Goal: Task Accomplishment & Management: Complete application form

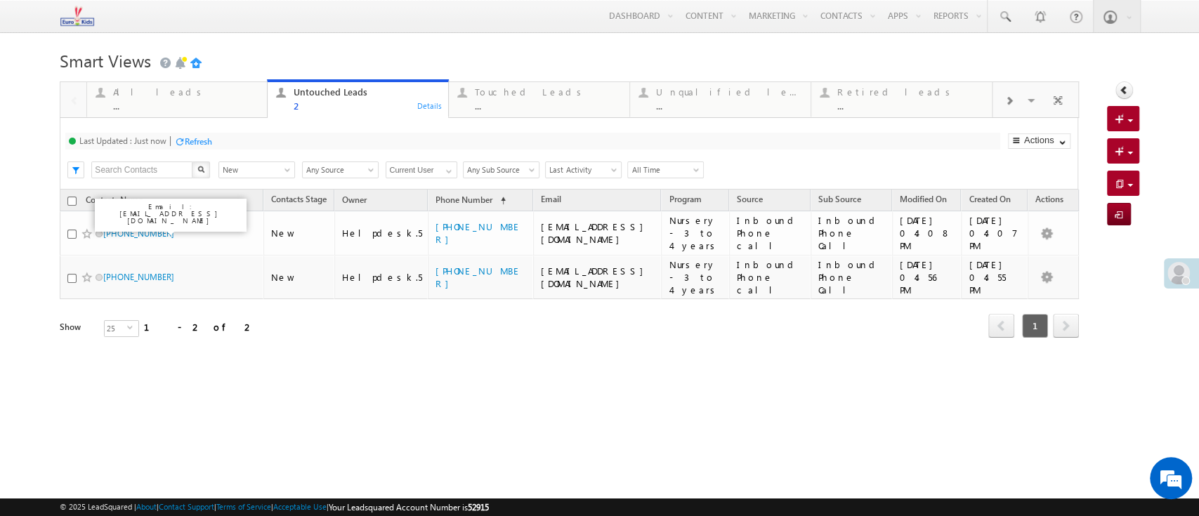
click at [525, 406] on html "Menu Helpdesk.5 helpd esk.5 @euro kidsg roup. com house Learn ing Priva" at bounding box center [599, 216] width 1199 height 432
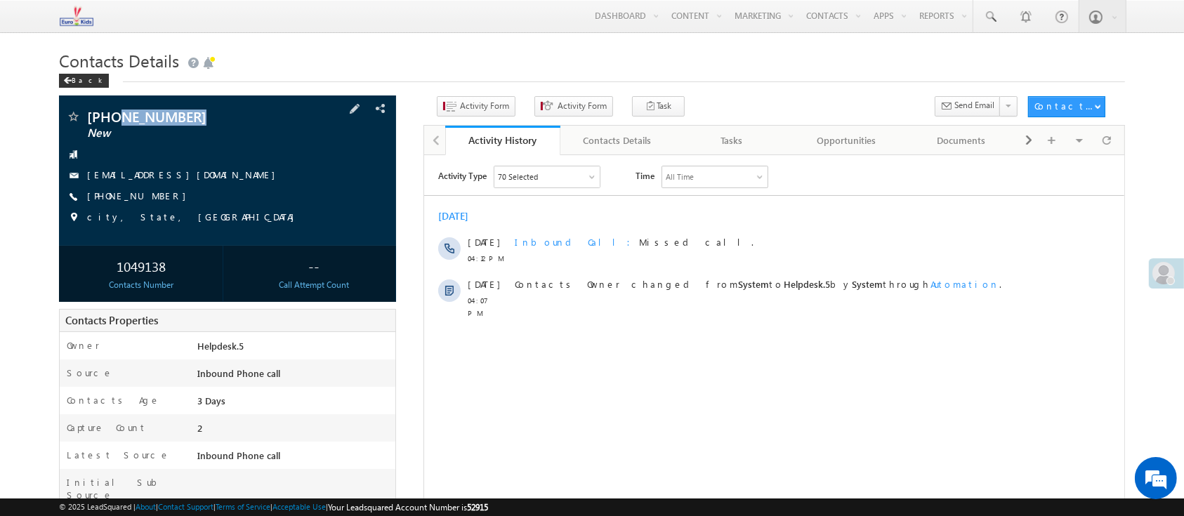
drag, startPoint x: 235, startPoint y: 124, endPoint x: 140, endPoint y: 126, distance: 94.8
click at [119, 119] on span "[PHONE_NUMBER]" at bounding box center [192, 117] width 210 height 14
copy span "8777475414"
click at [626, 81] on div "Back" at bounding box center [592, 77] width 1066 height 9
drag, startPoint x: 226, startPoint y: 129, endPoint x: 132, endPoint y: 122, distance: 94.4
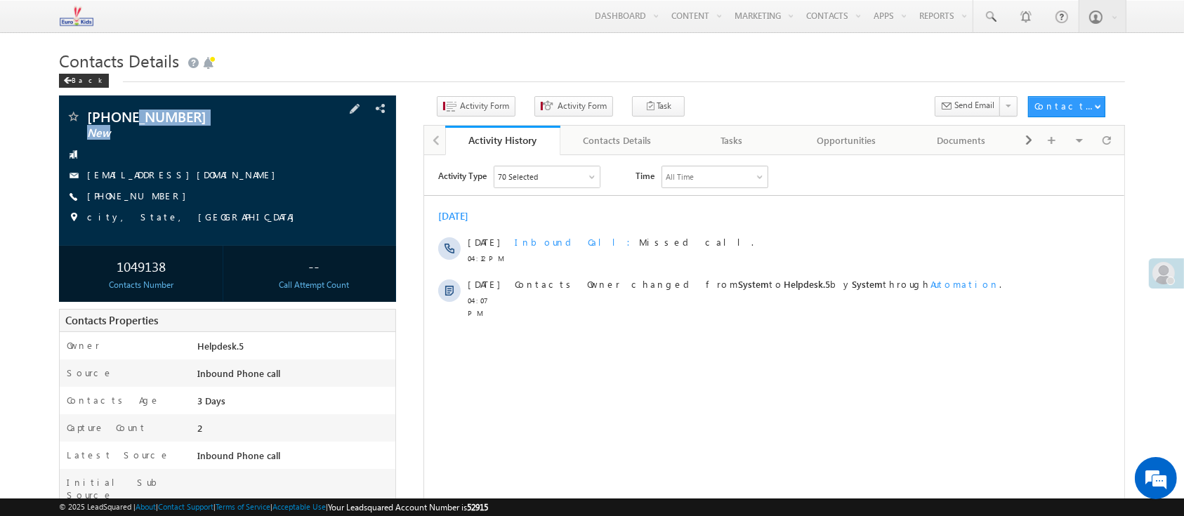
click at [132, 122] on div "[PHONE_NUMBER] New" at bounding box center [227, 117] width 323 height 14
click at [256, 143] on div "[PHONE_NUMBER] New [EMAIL_ADDRESS][DOMAIN_NAME] [PHONE_NUMBER]" at bounding box center [227, 171] width 323 height 122
drag, startPoint x: 163, startPoint y: 122, endPoint x: 119, endPoint y: 122, distance: 43.6
click at [119, 122] on span "[PHONE_NUMBER]" at bounding box center [192, 117] width 210 height 14
copy span "8777475414"
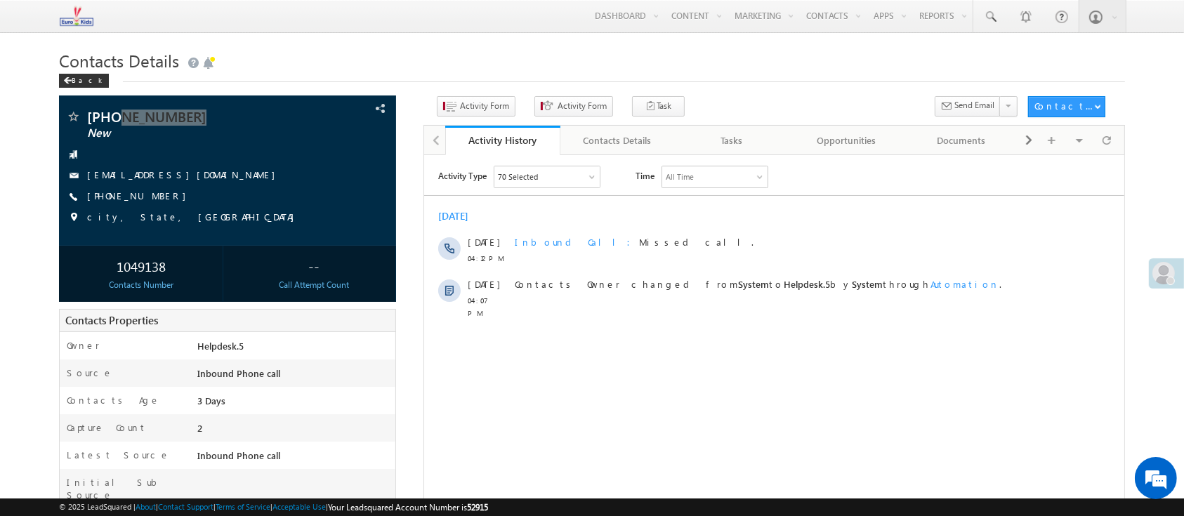
click at [652, 346] on div "Activity Type 70 Selected Select All Sales Activities 1 Sales Activity Email Ac…" at bounding box center [774, 340] width 700 height 351
click at [457, 115] on button "Activity Form" at bounding box center [476, 106] width 79 height 20
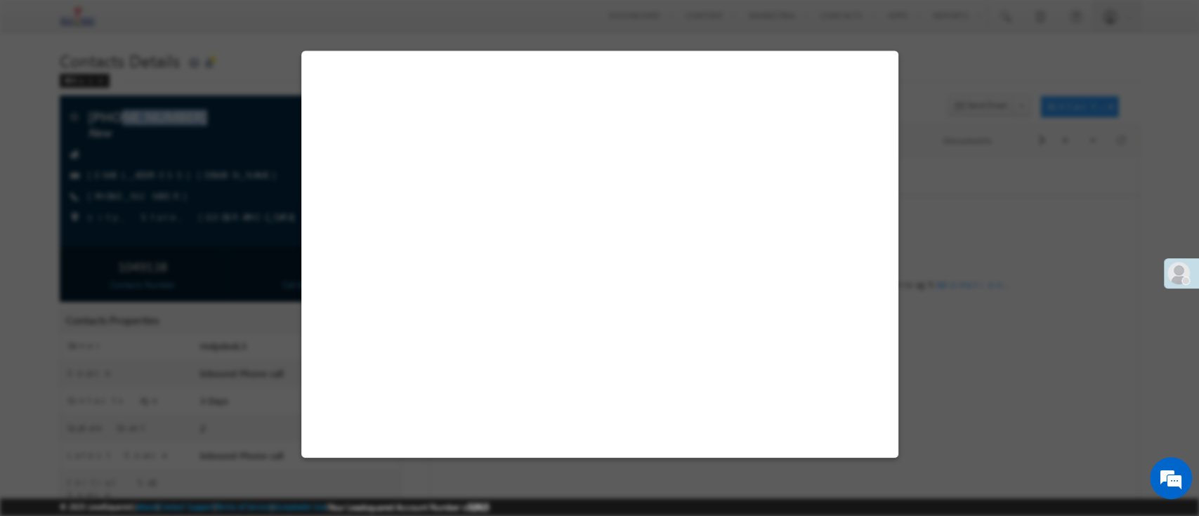
select select "Admissions"
select select "Inbound Phone call"
select select "Inbound Phone Call"
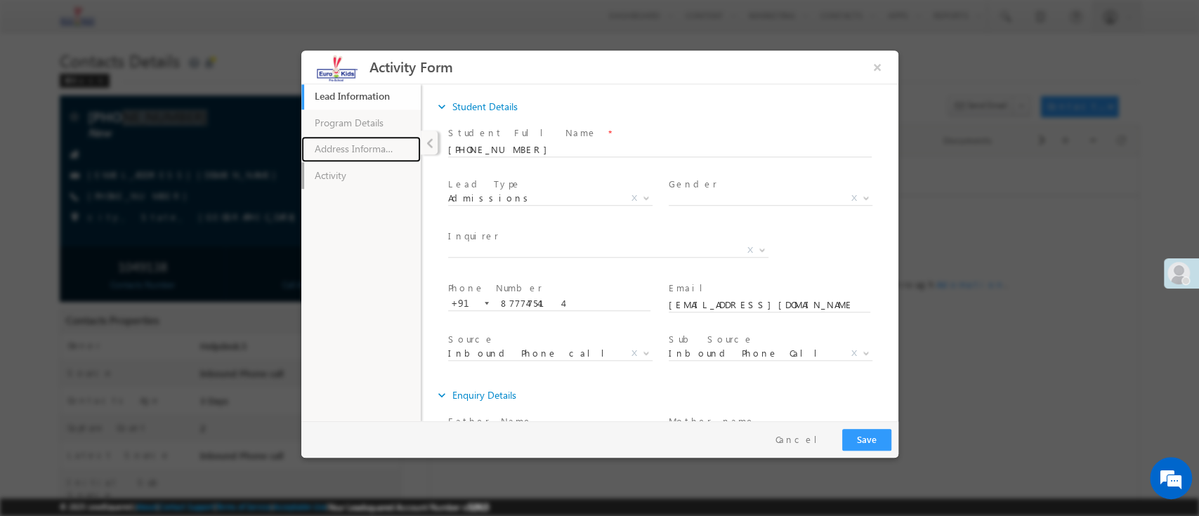
click at [352, 162] on ul "Lead Information 43% Completed Program Details Address Information Activity" at bounding box center [360, 250] width 119 height 337
click at [360, 168] on link "Activity" at bounding box center [360, 175] width 119 height 27
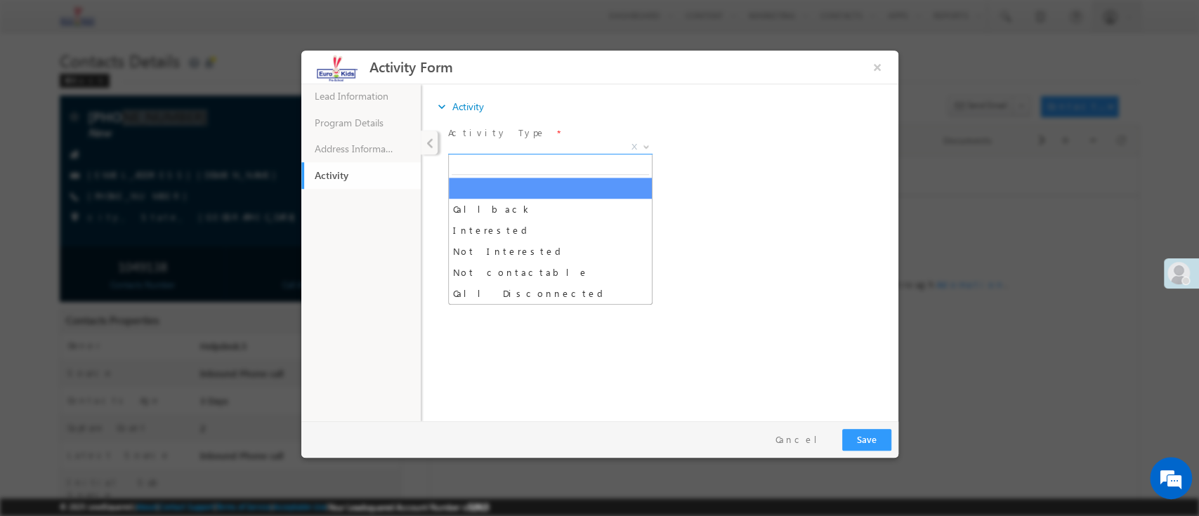
click at [517, 145] on span "X" at bounding box center [549, 147] width 204 height 14
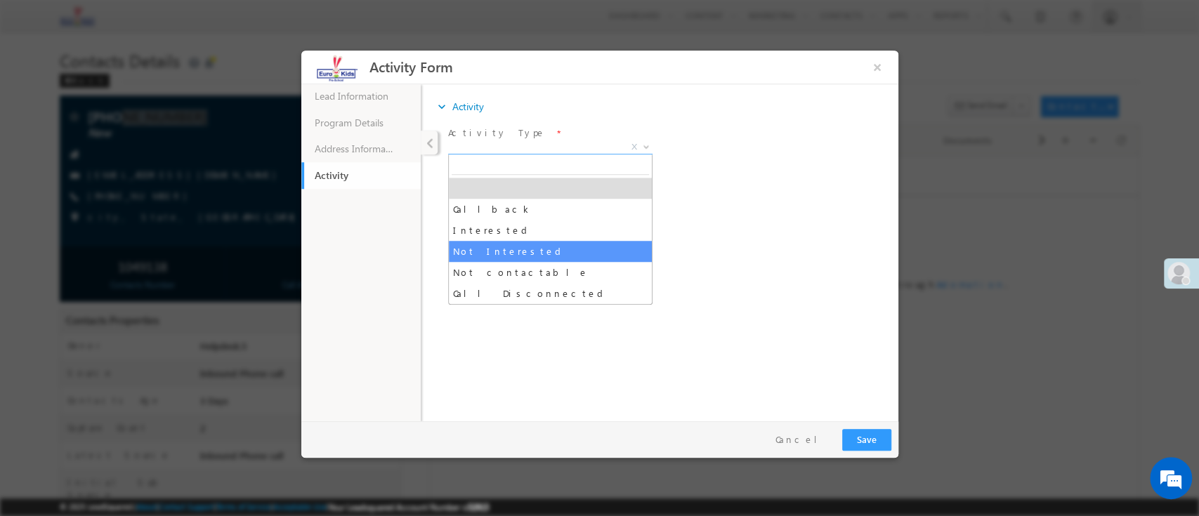
select select "Not Interested"
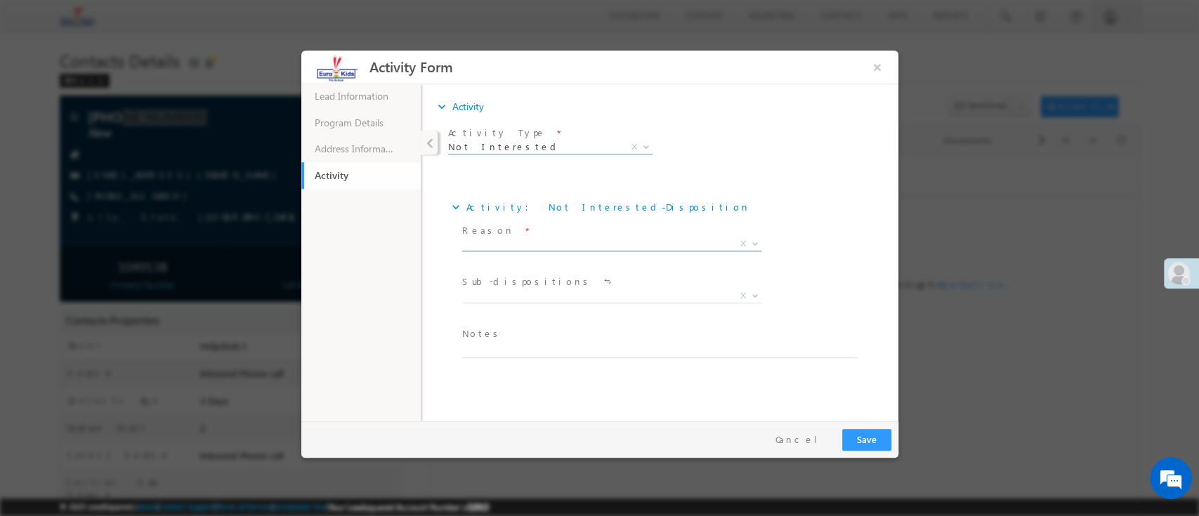
click at [554, 247] on span "X" at bounding box center [611, 244] width 299 height 14
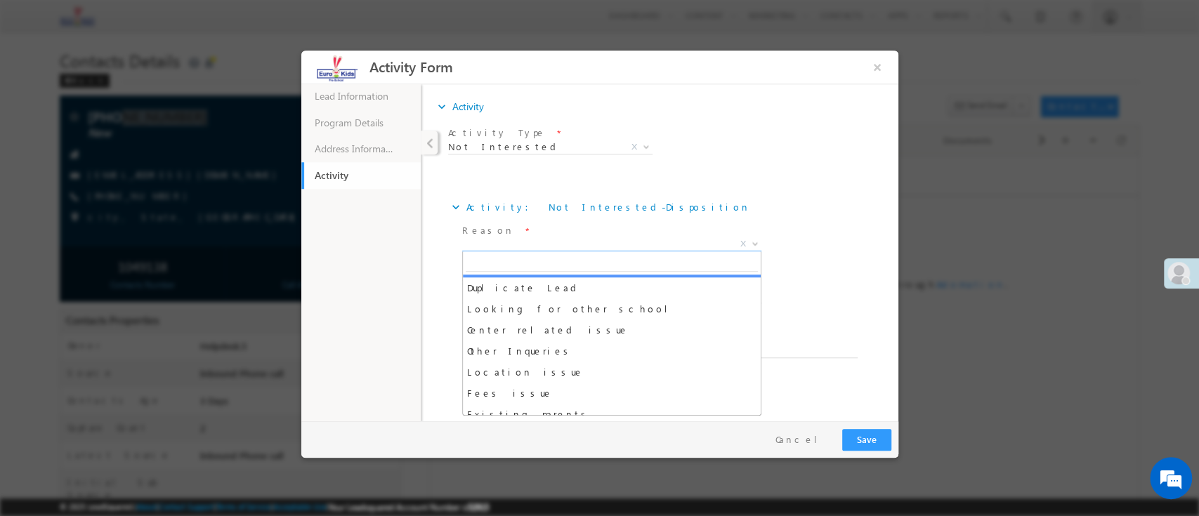
click at [695, 223] on span "Reason *" at bounding box center [609, 230] width 294 height 15
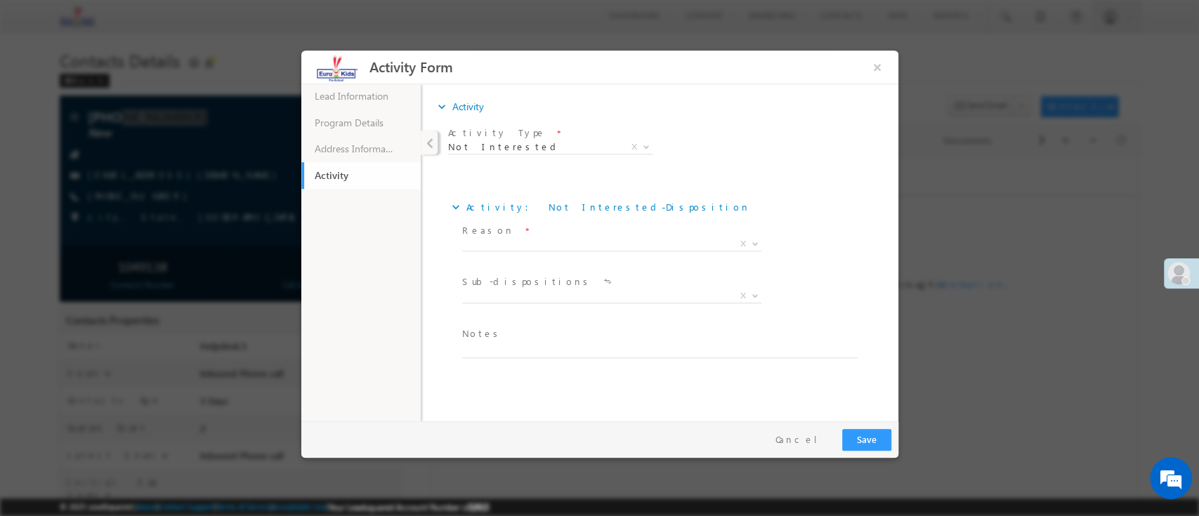
click at [702, 193] on div "expand_more Activity: Not Interested - Disposition" at bounding box center [665, 206] width 435 height 27
click at [764, 186] on div "expand_more Activity: Not Interested - Disposition Reason * Criteria not met" at bounding box center [665, 277] width 436 height 201
click at [674, 251] on span "X" at bounding box center [611, 247] width 299 height 14
click at [674, 250] on span "Criteria not met Language Barrier Program not available Not Enquired Admission …" at bounding box center [617, 246] width 310 height 17
click at [707, 207] on div "expand_more Activity: Not Interested - Disposition" at bounding box center [665, 206] width 435 height 27
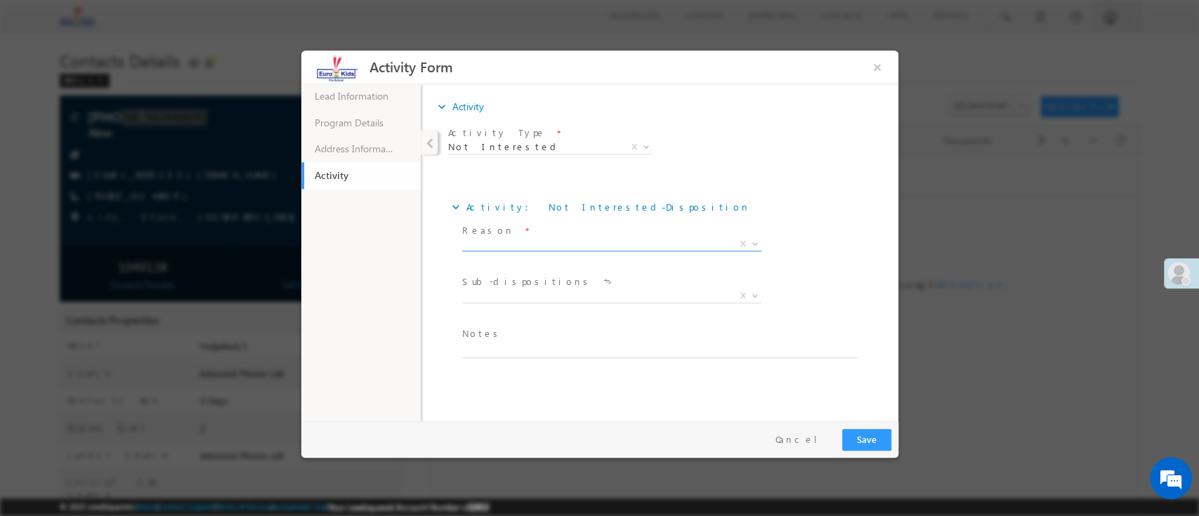
click at [585, 240] on span "X" at bounding box center [611, 244] width 299 height 14
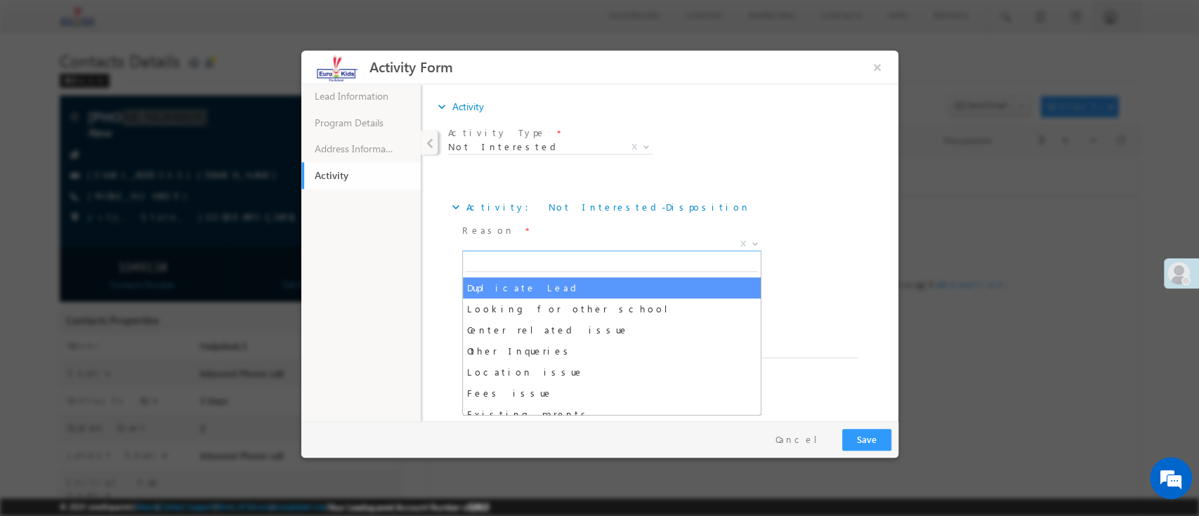
click at [705, 179] on div "expand_more Activity: Not Interested - Disposition Reason * Criteria not met" at bounding box center [665, 277] width 436 height 201
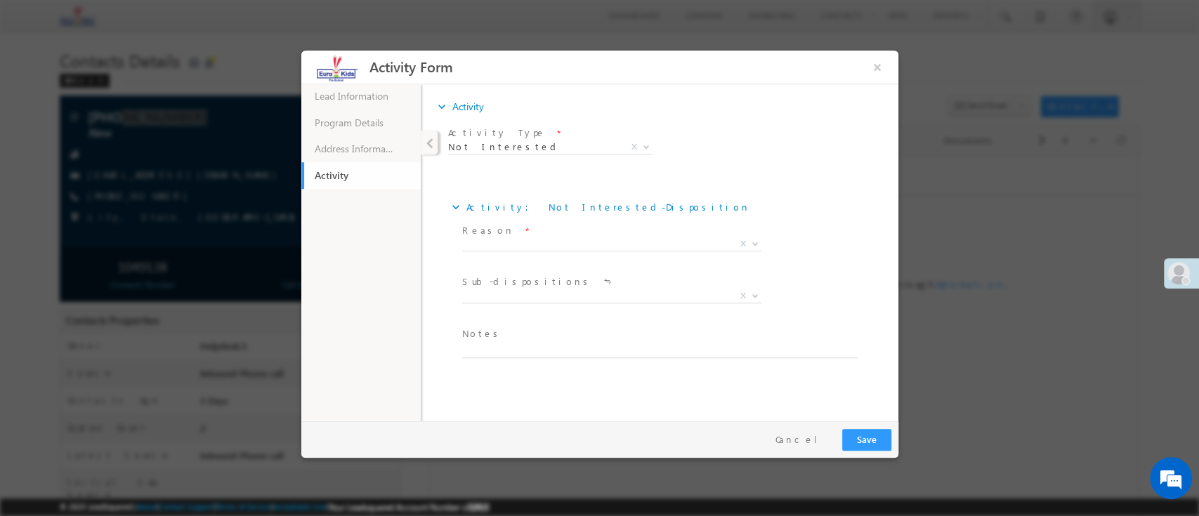
click at [796, 188] on div "expand_more Activity: Not Interested - Disposition Reason * Criteria not met" at bounding box center [665, 277] width 436 height 201
click at [577, 241] on span "X" at bounding box center [611, 244] width 299 height 14
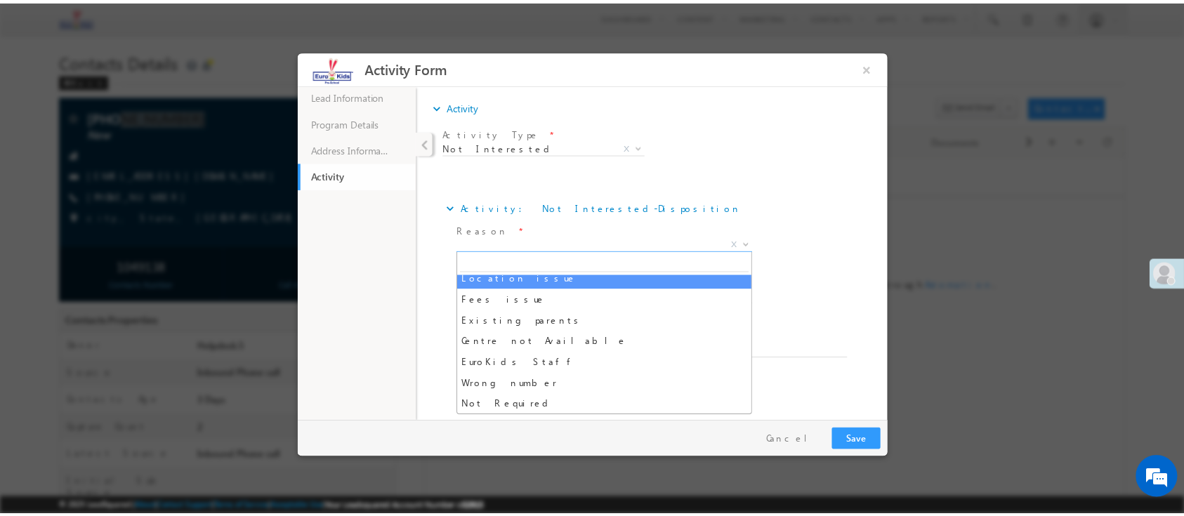
scroll to position [365, 0]
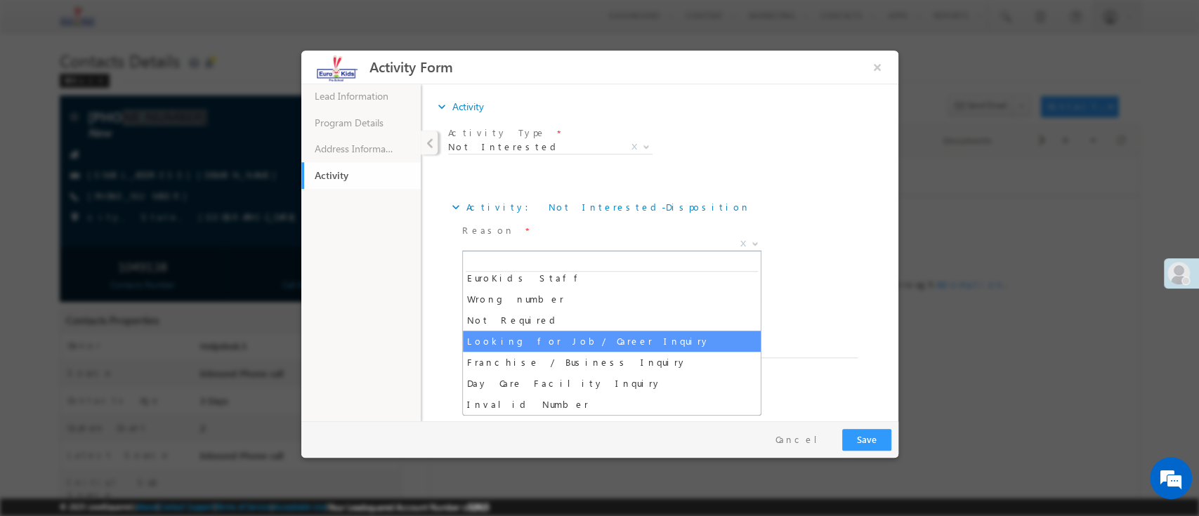
select select "Looking for Job/ Career Inquiry"
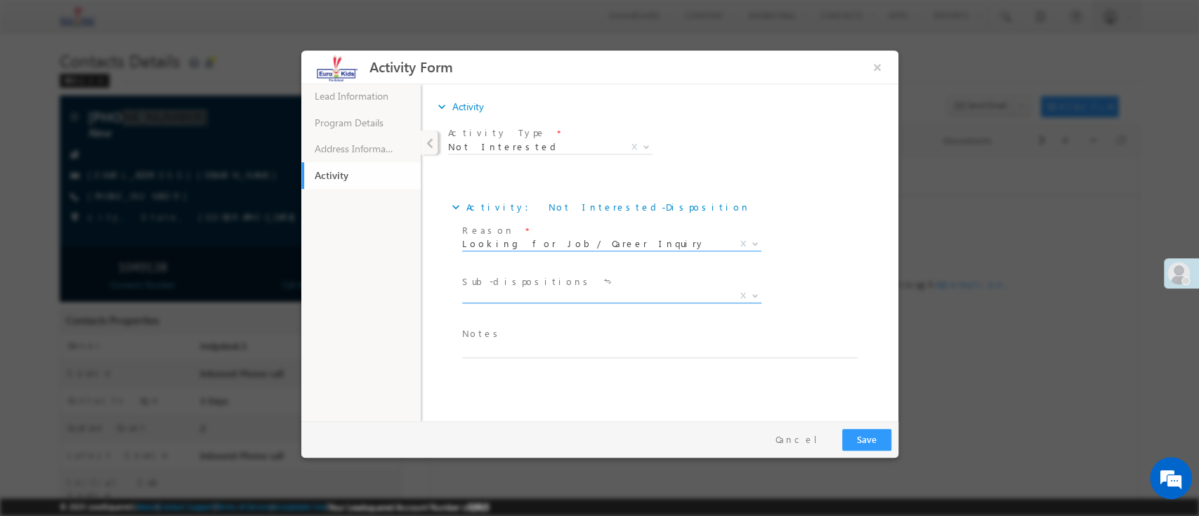
click at [820, 276] on div "Sub-dispositions * X" at bounding box center [671, 297] width 424 height 52
click at [509, 351] on textarea at bounding box center [659, 349] width 395 height 16
type textarea "EuroVarsity"
click at [872, 433] on button "Save" at bounding box center [866, 440] width 49 height 22
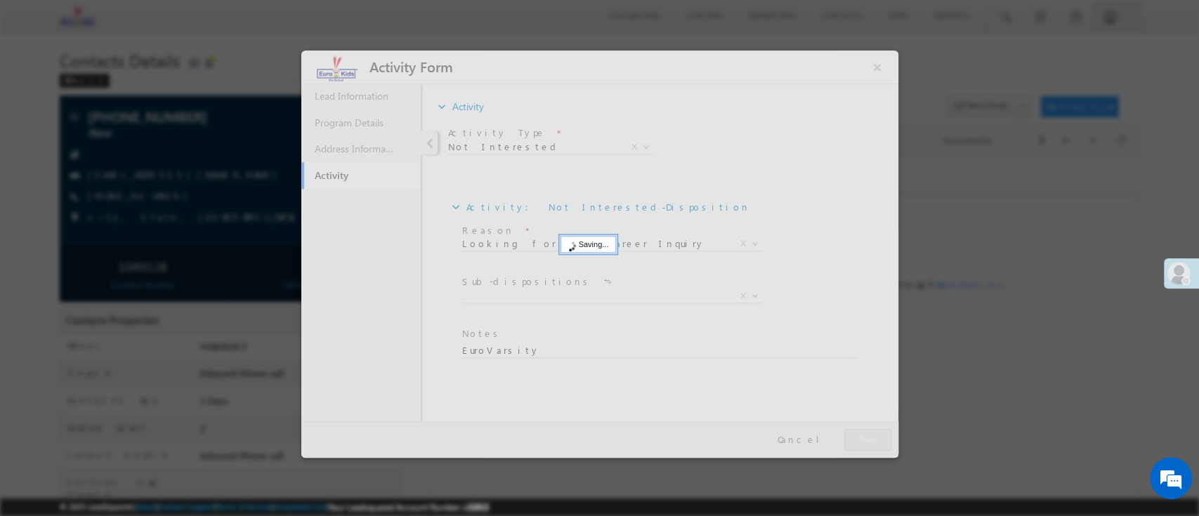
click at [1009, 428] on div at bounding box center [599, 258] width 1199 height 516
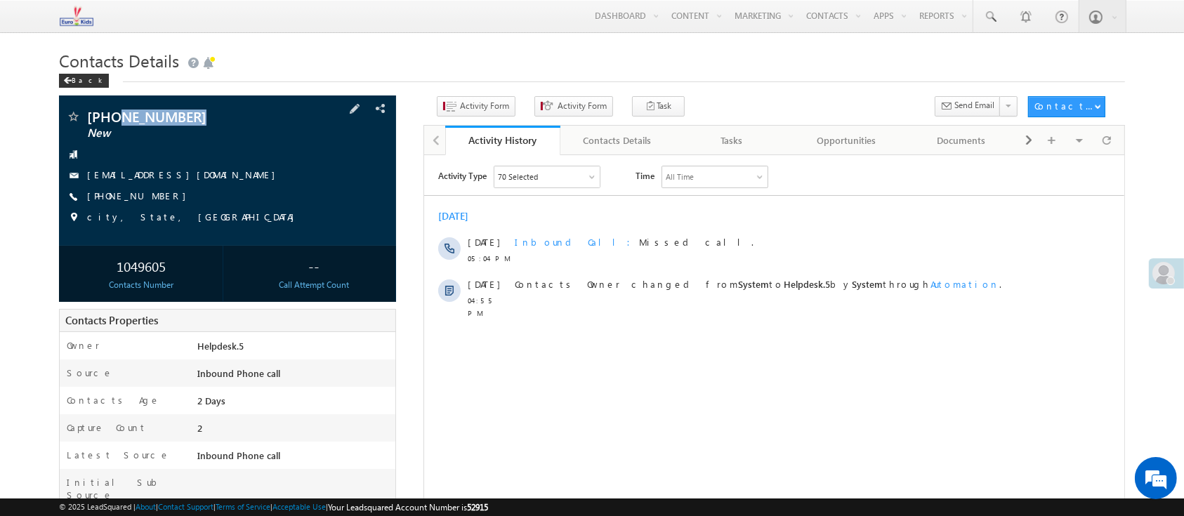
drag, startPoint x: 264, startPoint y: 122, endPoint x: 118, endPoint y: 122, distance: 146.1
click at [118, 122] on span "+91-9900799511" at bounding box center [192, 117] width 210 height 14
copy span "9900799511"
click at [666, 355] on div "Activity Type 70 Selected Select All Sales Activities 1 Sales Activity Email Ac…" at bounding box center [774, 340] width 700 height 351
click at [688, 319] on div "Activity Type 70 Selected Select All Sales Activities 1 Sales Activity Email Ac…" at bounding box center [774, 340] width 700 height 351
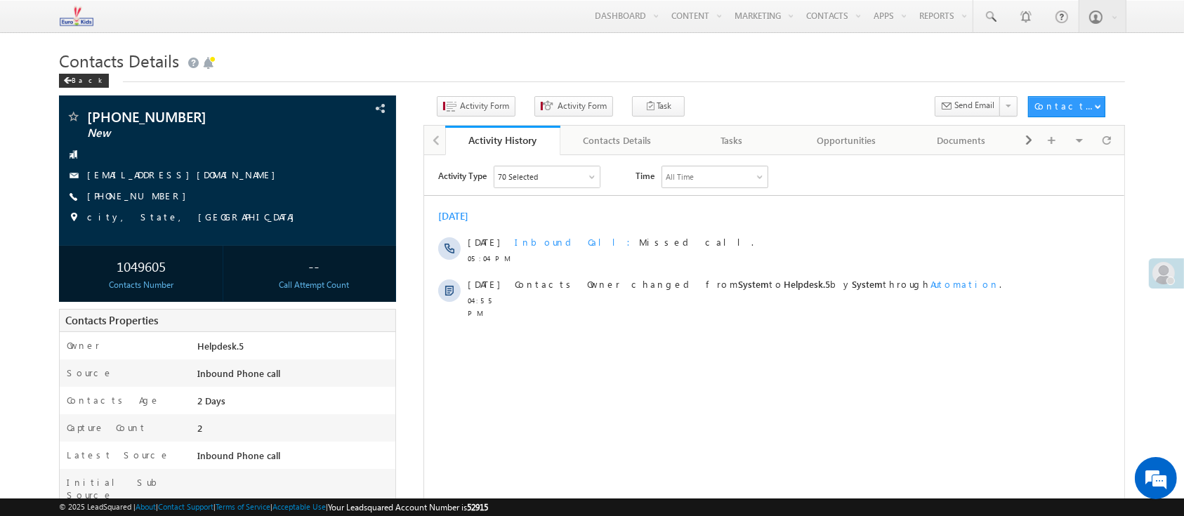
click at [430, 55] on h1 "Contacts Details" at bounding box center [592, 59] width 1066 height 27
click at [491, 65] on h1 "Contacts Details" at bounding box center [592, 59] width 1066 height 27
click at [483, 103] on span "Activity Form" at bounding box center [484, 106] width 49 height 13
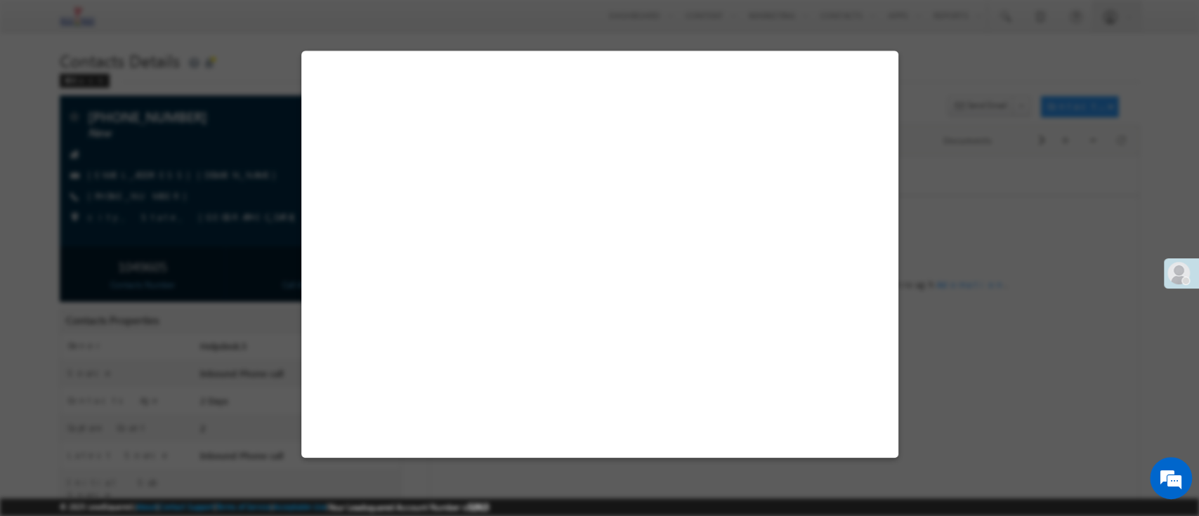
select select "Admissions"
select select "Inbound Phone call"
select select "Inbound Phone Call"
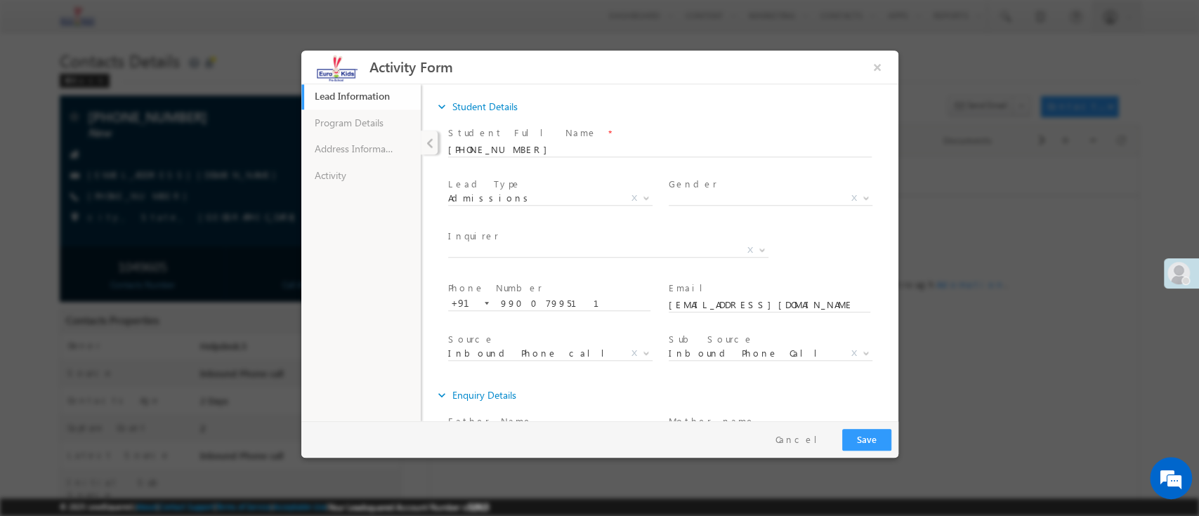
click at [691, 223] on div "Gender * Male Female X" at bounding box center [775, 200] width 221 height 52
click at [679, 221] on span at bounding box center [770, 214] width 204 height 15
click at [825, 221] on span at bounding box center [770, 214] width 204 height 15
drag, startPoint x: 369, startPoint y: 128, endPoint x: 388, endPoint y: 131, distance: 19.9
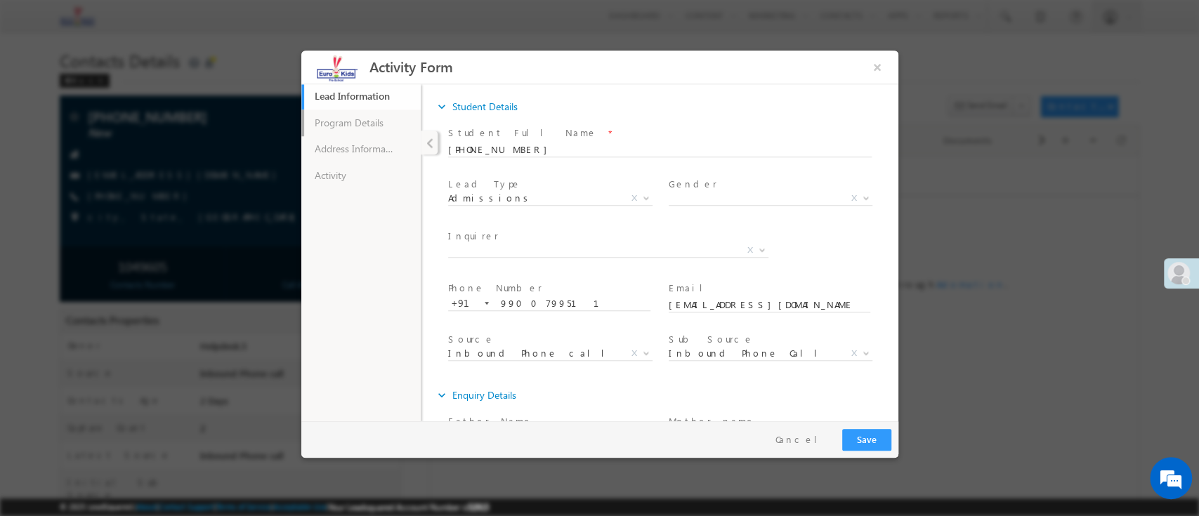
click at [369, 128] on link "Program Details" at bounding box center [360, 122] width 119 height 27
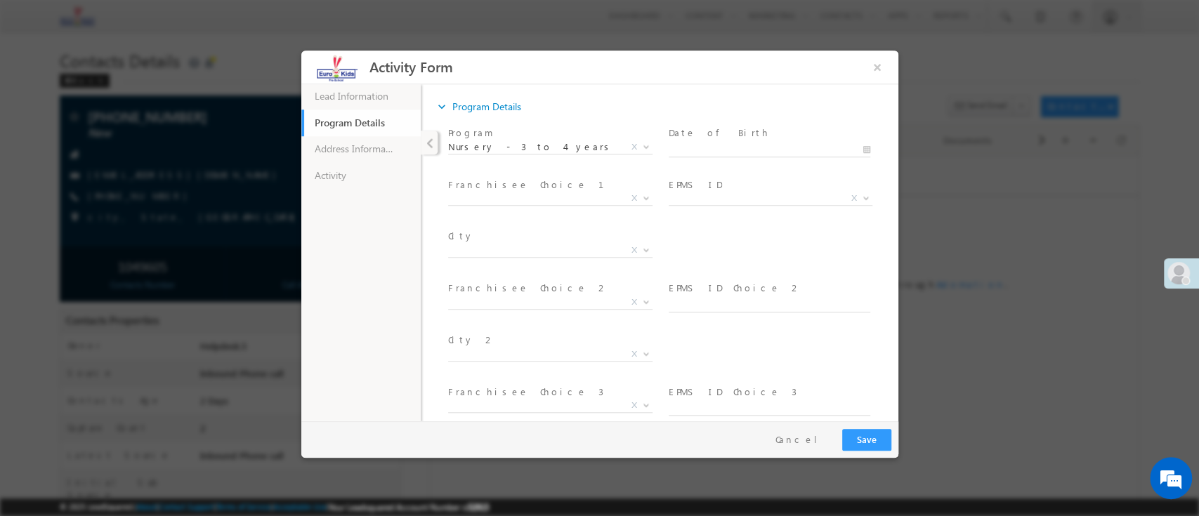
click at [548, 155] on span "Nursery - 3 to 4 years X" at bounding box center [549, 150] width 204 height 14
click at [568, 141] on span "Nursery - 3 to 4 years" at bounding box center [532, 146] width 171 height 13
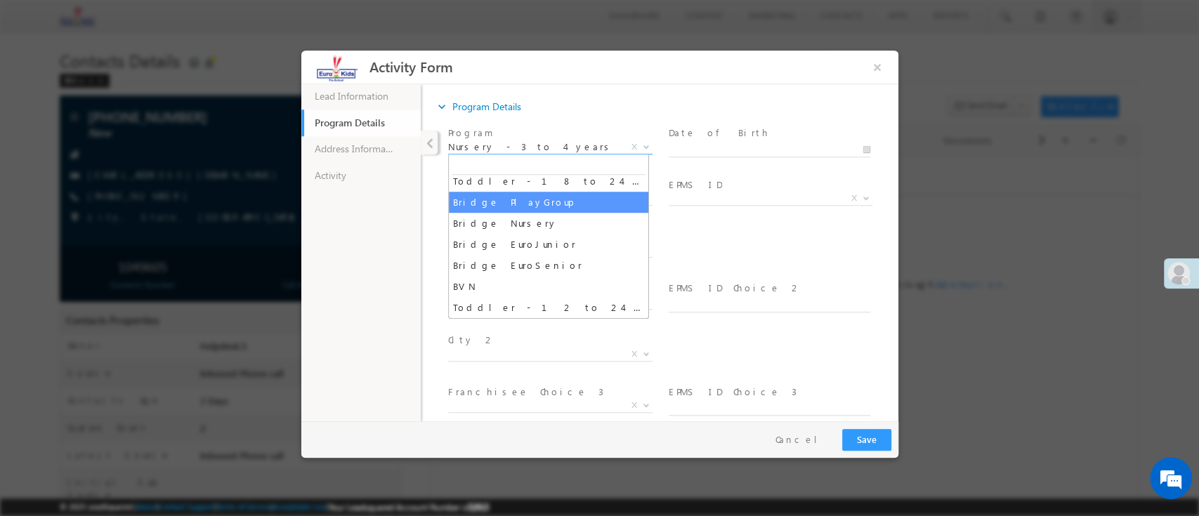
click at [817, 236] on div "City * Zirakpur Bijapur Bangalore Kolkata Patna Bilaspur Ranchi Howrah Bhubanes…" at bounding box center [671, 251] width 453 height 52
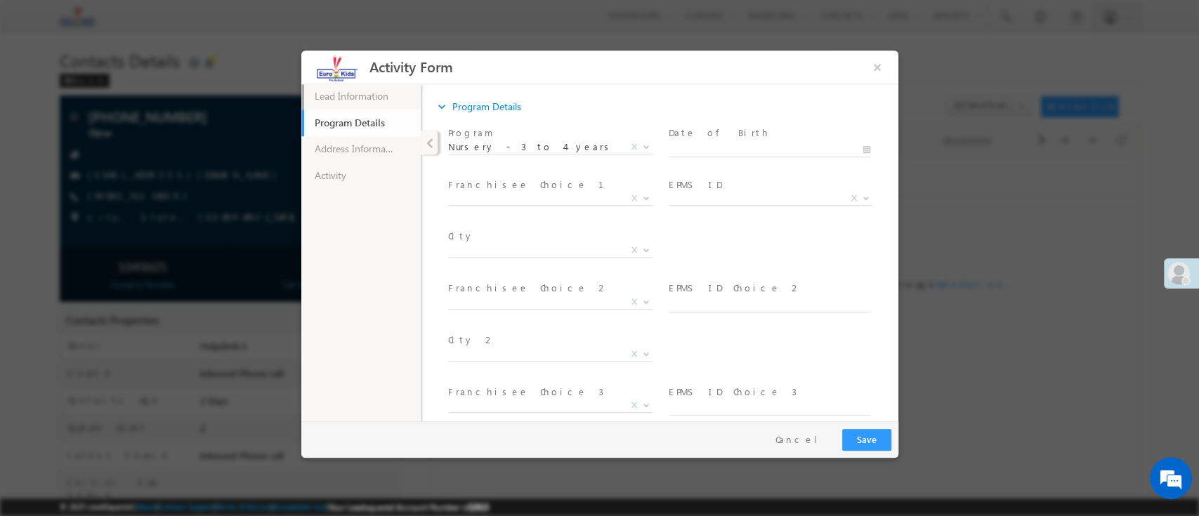
click at [361, 89] on link "Lead Information 43% Completed" at bounding box center [360, 95] width 119 height 27
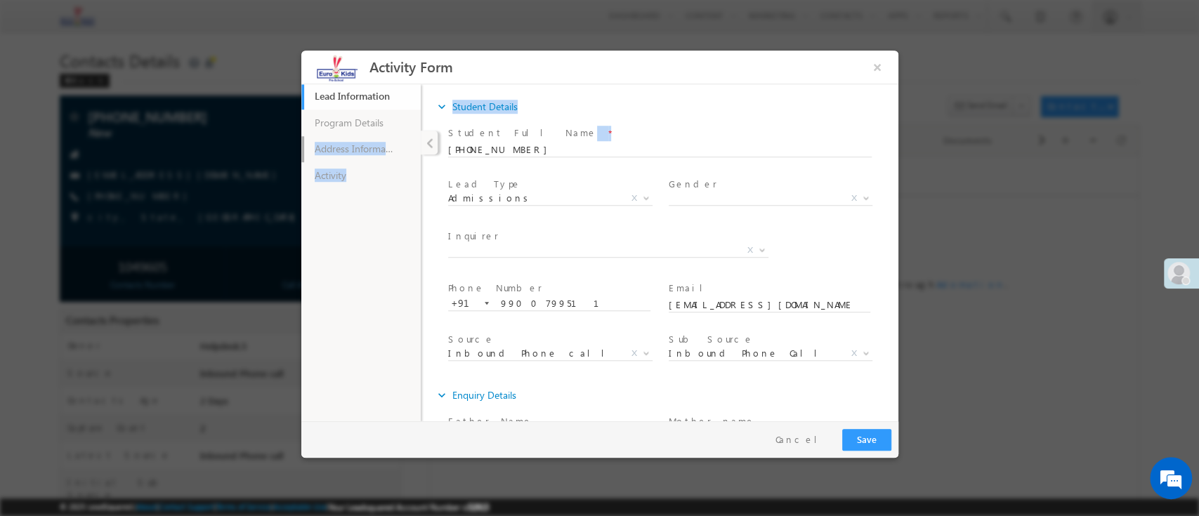
drag, startPoint x: 541, startPoint y: 141, endPoint x: 338, endPoint y: 136, distance: 203.1
click at [312, 143] on div "Lead Information 43% Completed Program Details Address Information Activity exp…" at bounding box center [599, 252] width 597 height 337
click at [509, 150] on input "+91-9900799511" at bounding box center [659, 150] width 424 height 14
drag, startPoint x: 575, startPoint y: 151, endPoint x: 290, endPoint y: 124, distance: 286.4
click at [301, 124] on html "Activity Form × 43% Completed" at bounding box center [599, 235] width 597 height 371
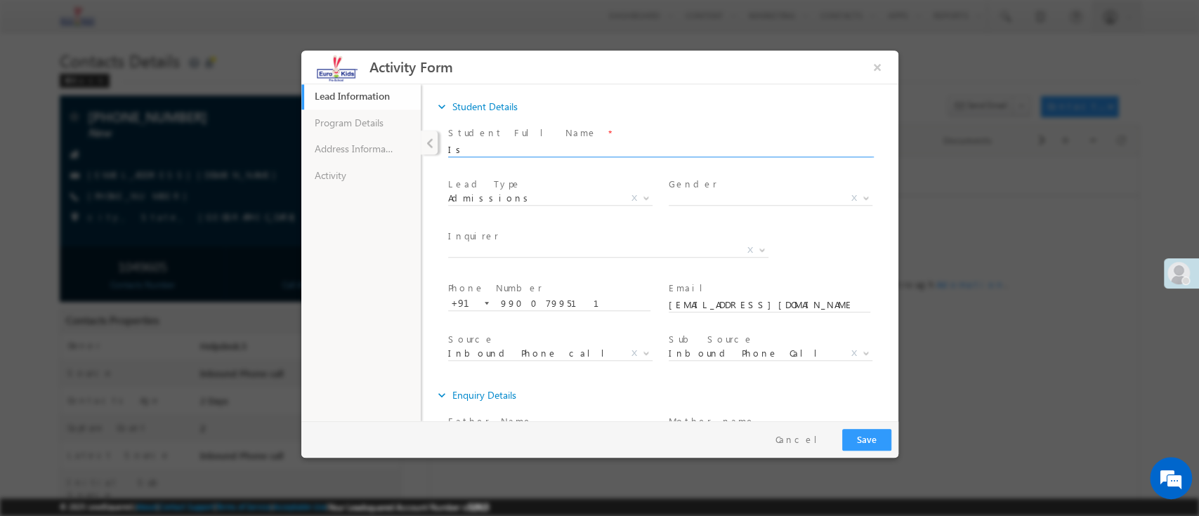
type input "I"
type input "Irshika"
click at [822, 184] on span "Gender *" at bounding box center [770, 184] width 204 height 15
click at [816, 194] on span "X" at bounding box center [770, 198] width 204 height 14
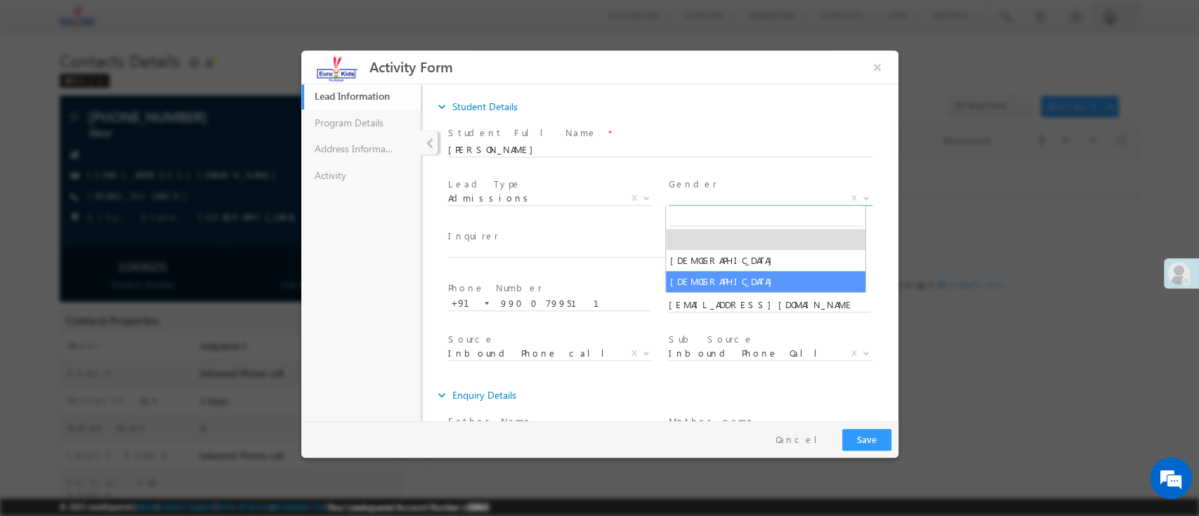
select select "[DEMOGRAPHIC_DATA]"
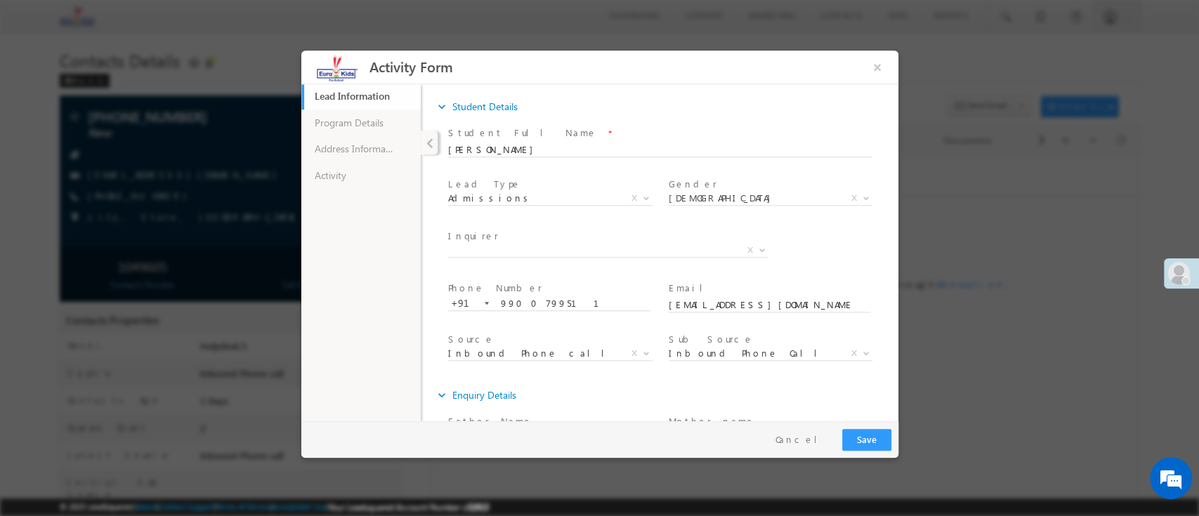
click at [810, 274] on div "Inquirer * Mother Father Other X" at bounding box center [671, 251] width 453 height 52
click at [624, 241] on span "Inquirer *" at bounding box center [604, 235] width 315 height 15
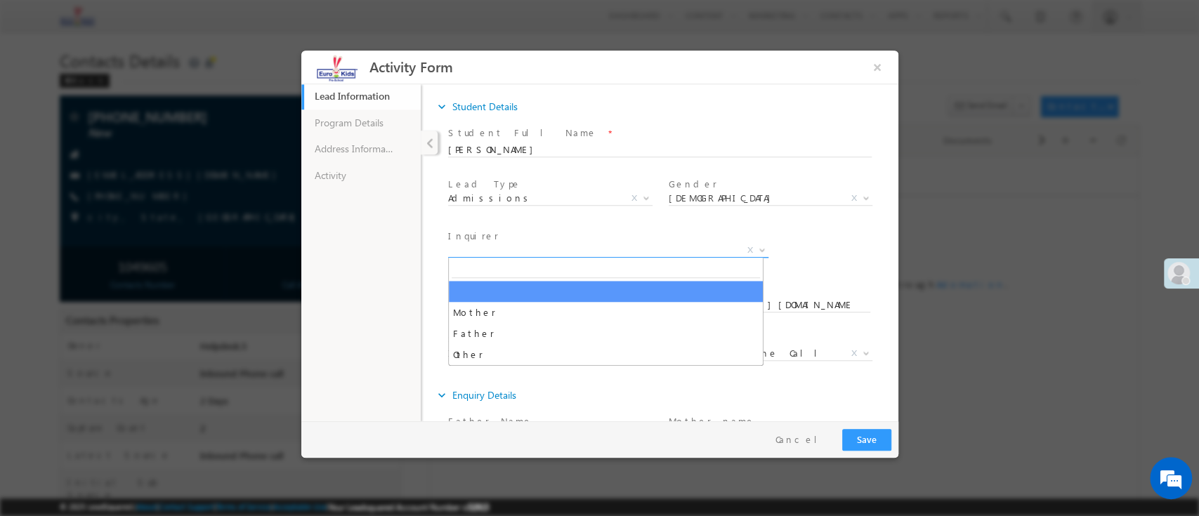
click at [622, 249] on span "X" at bounding box center [607, 250] width 320 height 14
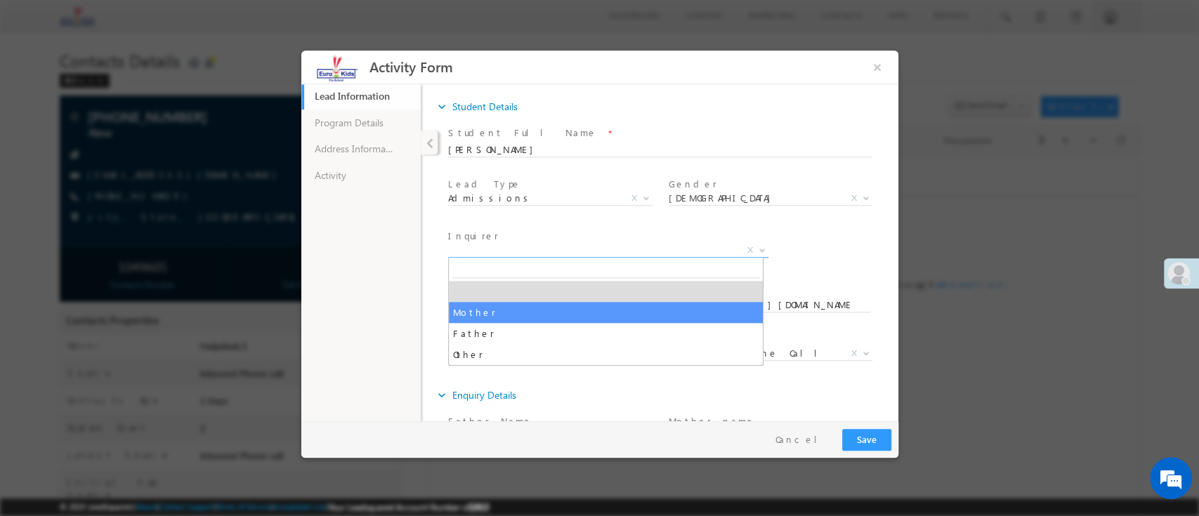
select select "Mother"
type input "[EMAIL_ADDRESS][DOMAIN_NAME]"
type input "9900799511"
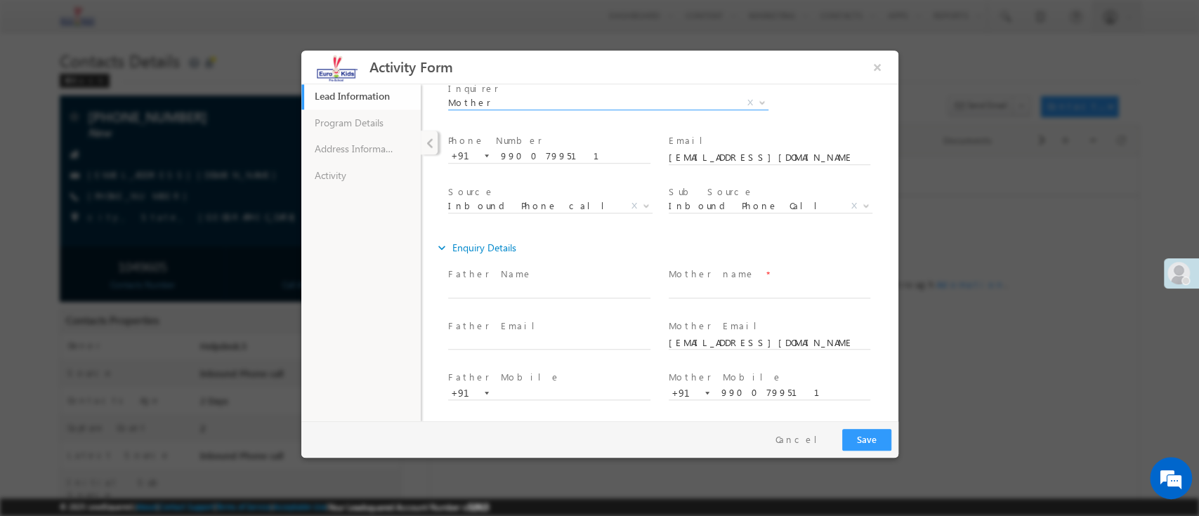
click at [743, 297] on span at bounding box center [770, 304] width 204 height 15
drag, startPoint x: 745, startPoint y: 289, endPoint x: 777, endPoint y: 292, distance: 32.4
click at [745, 289] on input "text" at bounding box center [769, 291] width 202 height 14
type input "Javaeeswari"
click at [362, 129] on link "Program Details" at bounding box center [360, 122] width 119 height 27
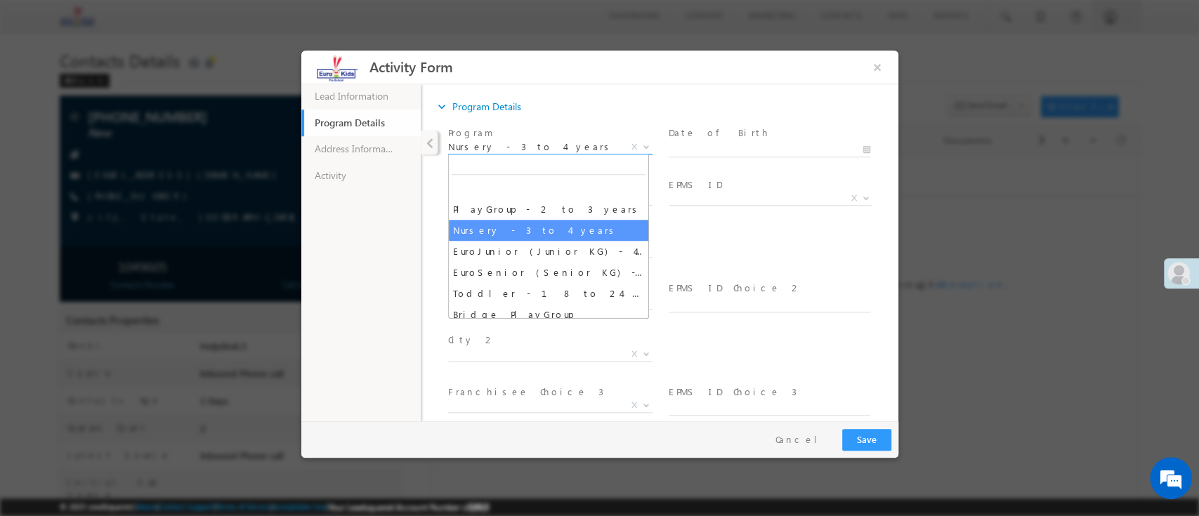
click at [527, 150] on span "Nursery - 3 to 4 years" at bounding box center [532, 146] width 171 height 13
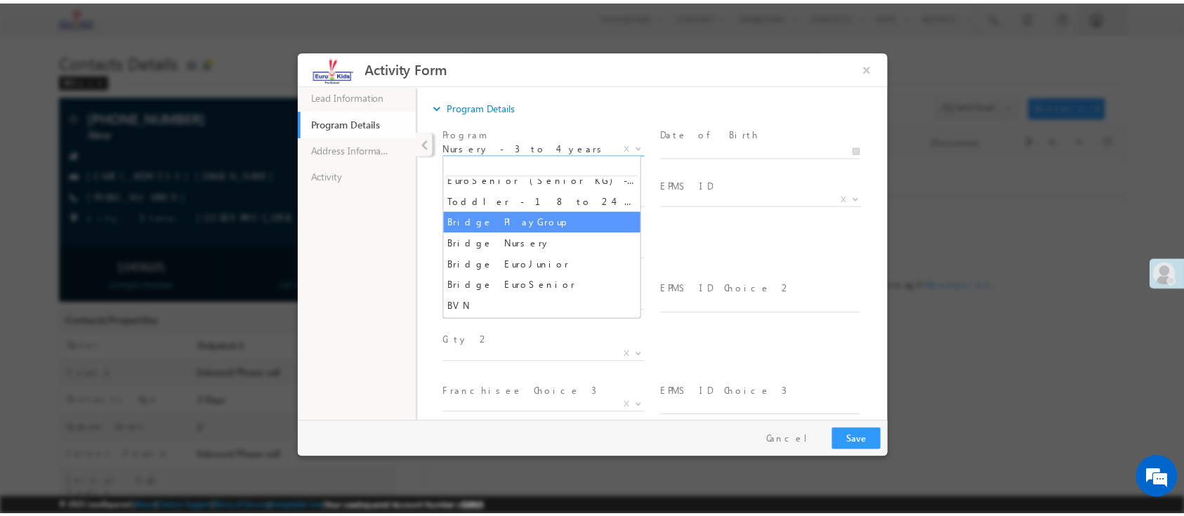
scroll to position [0, 0]
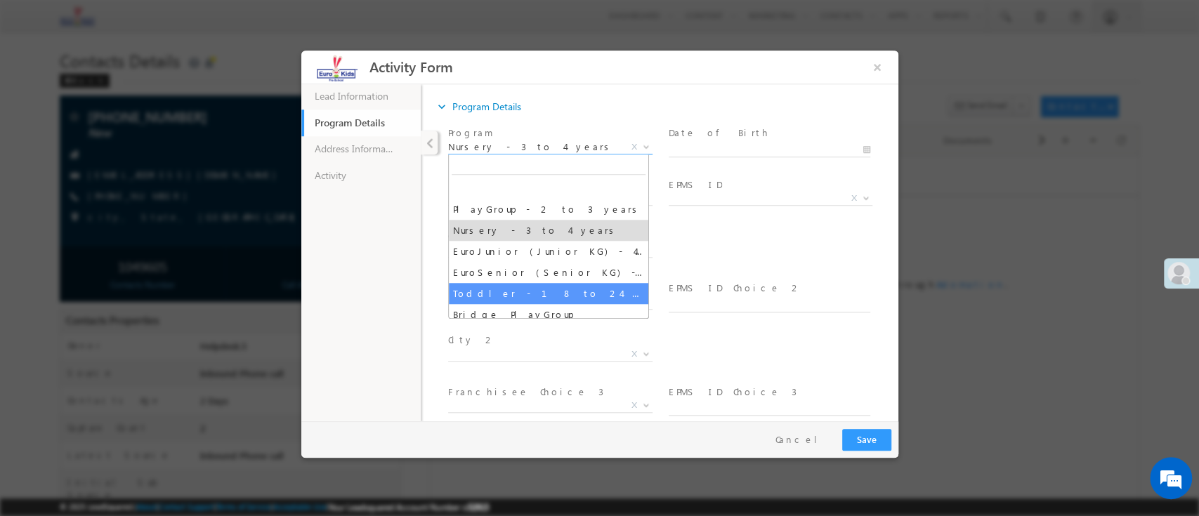
select select "Toddler - 18 to 24 Months"
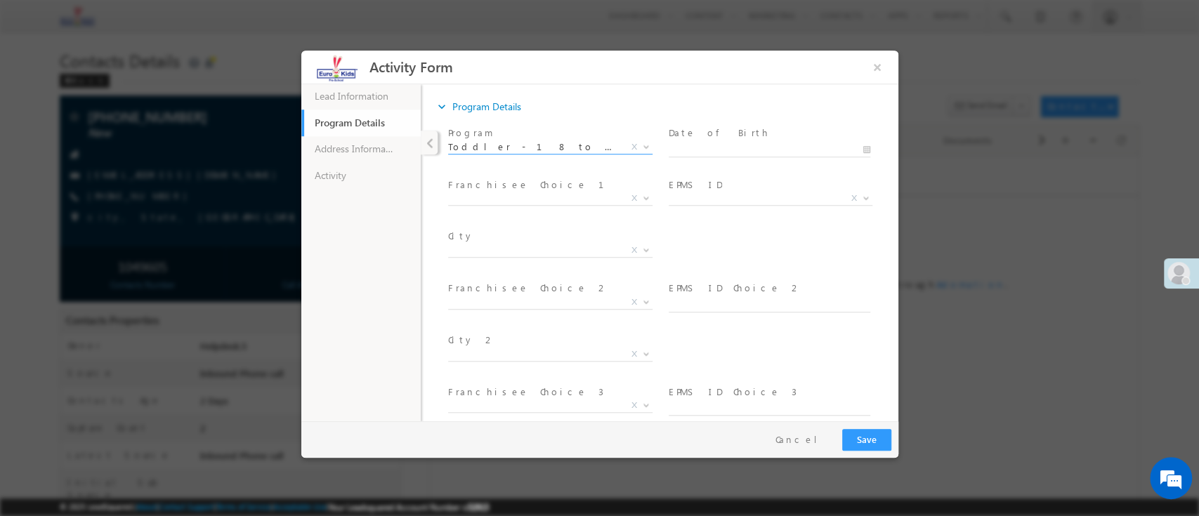
click at [766, 219] on span at bounding box center [770, 214] width 204 height 15
click at [724, 147] on input "text" at bounding box center [769, 150] width 202 height 14
type input "09/15/2025"
click at [577, 225] on div "Franchisee Choice 1 * X Others x" at bounding box center [555, 200] width 221 height 52
click at [585, 192] on span "X" at bounding box center [549, 198] width 204 height 14
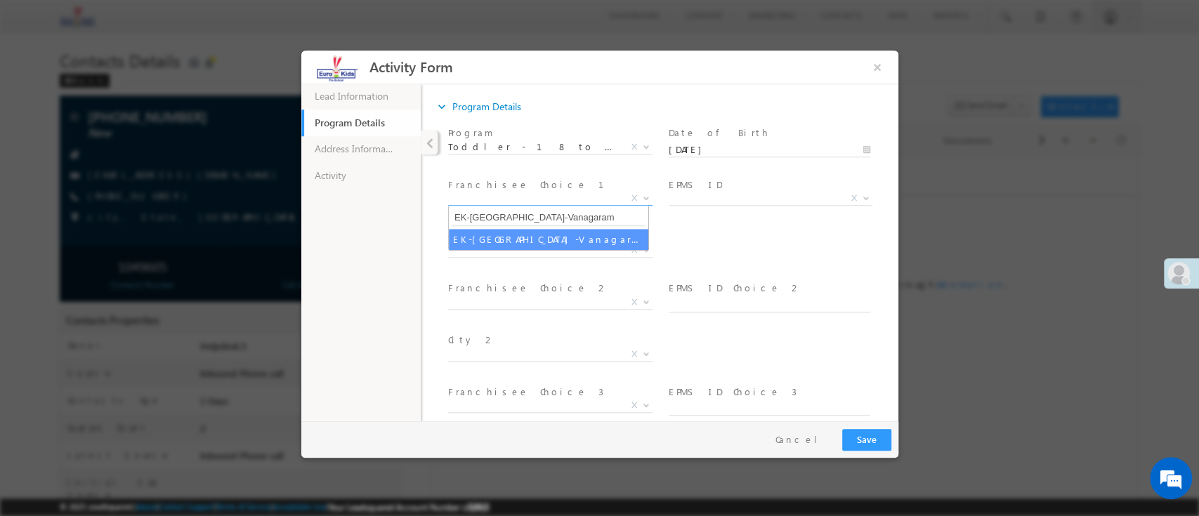
type input "EK-Chennai-Vanagaram"
select select "EK-Chennai-Vanagaram"
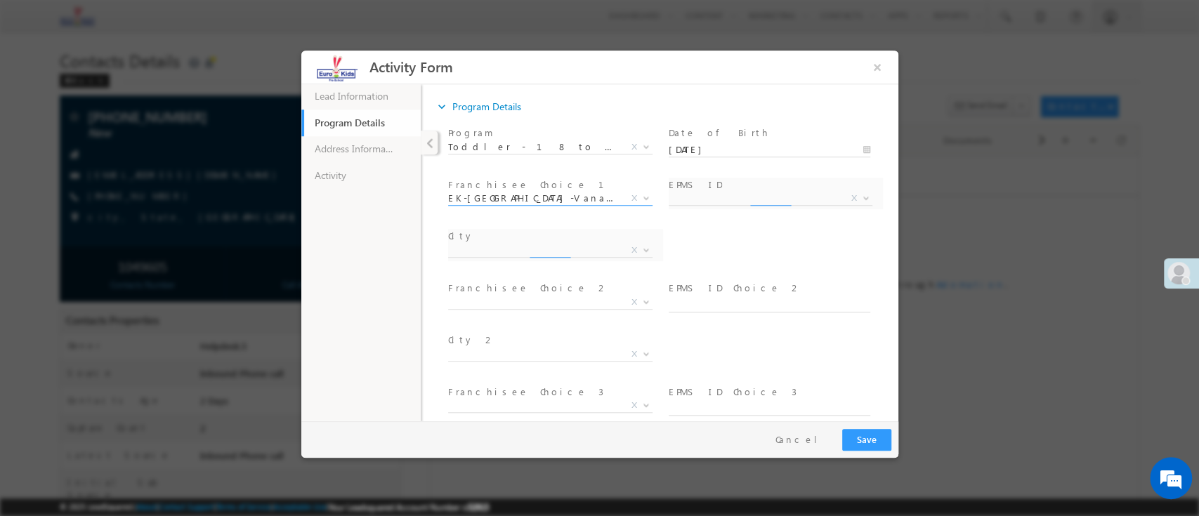
click at [723, 244] on div "City * Zirakpur Bijapur Bangalore Kolkata Patna Bilaspur Ranchi Howrah Bhubanes…" at bounding box center [671, 251] width 453 height 52
select select "[GEOGRAPHIC_DATA]"
select select "3913"
click at [356, 159] on link "Address Information" at bounding box center [360, 149] width 119 height 27
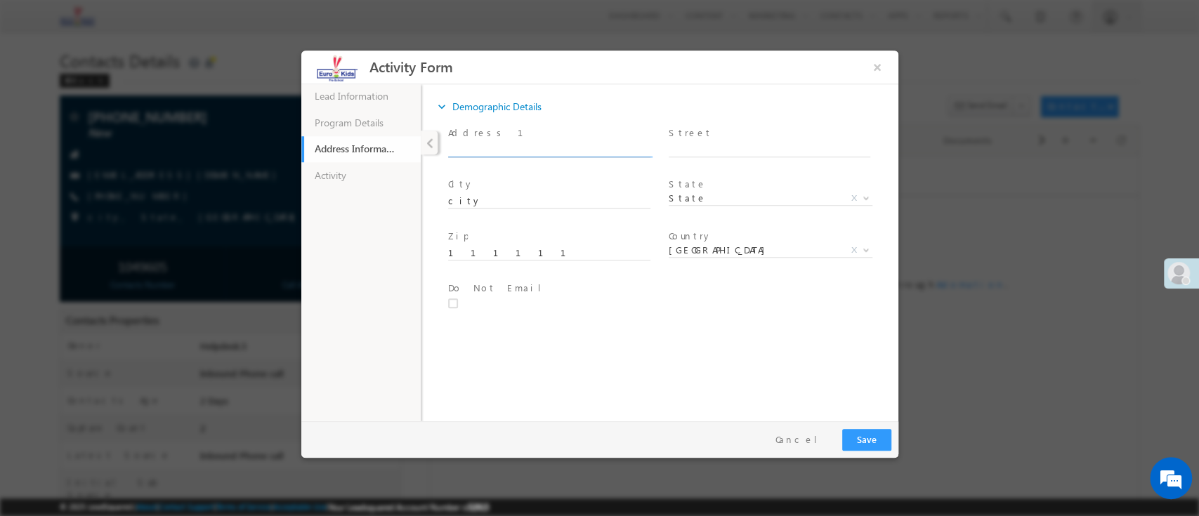
click at [499, 155] on span at bounding box center [554, 149] width 215 height 15
click at [362, 170] on link "Activity" at bounding box center [360, 175] width 119 height 27
click at [489, 145] on span "X" at bounding box center [549, 147] width 204 height 14
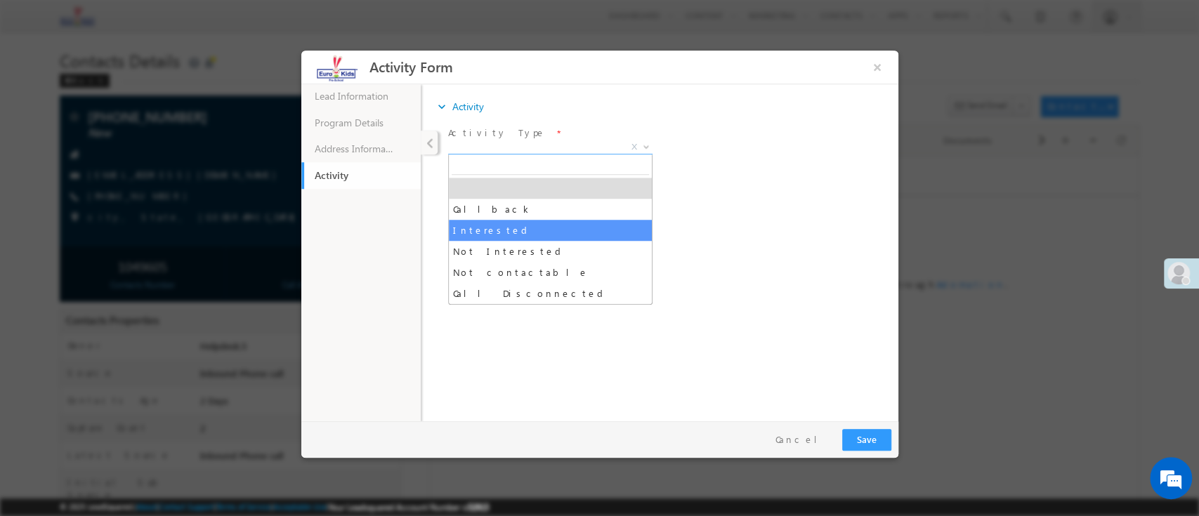
select select "Interested"
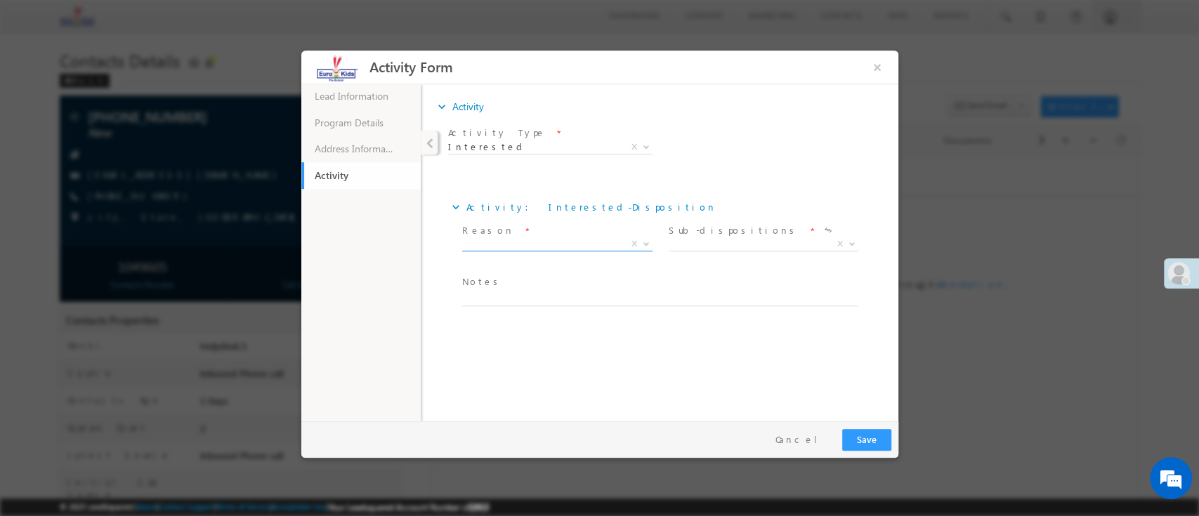
click at [498, 254] on span "X" at bounding box center [557, 247] width 190 height 14
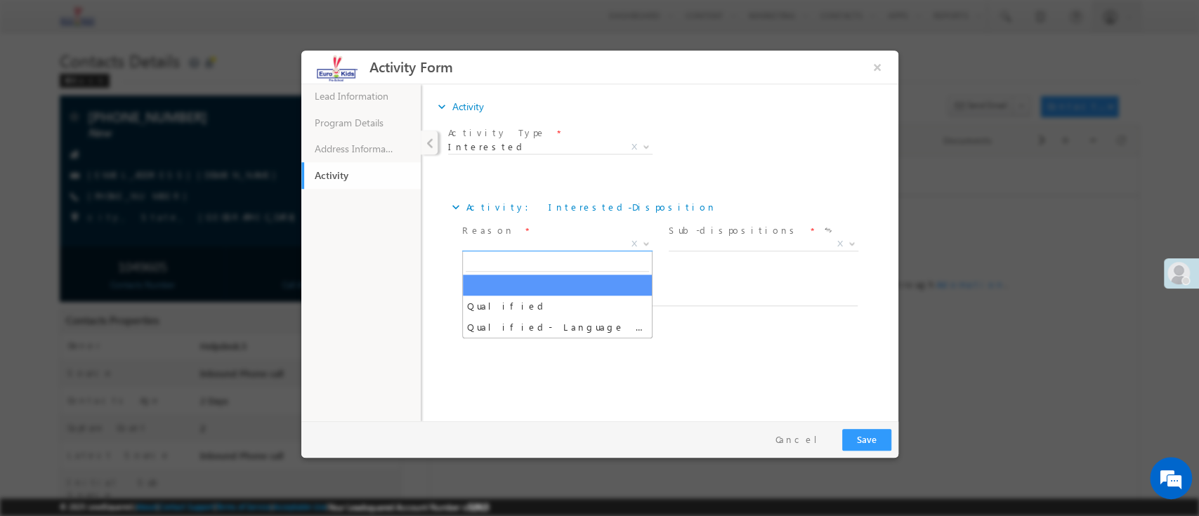
click at [512, 241] on span "X" at bounding box center [557, 244] width 190 height 14
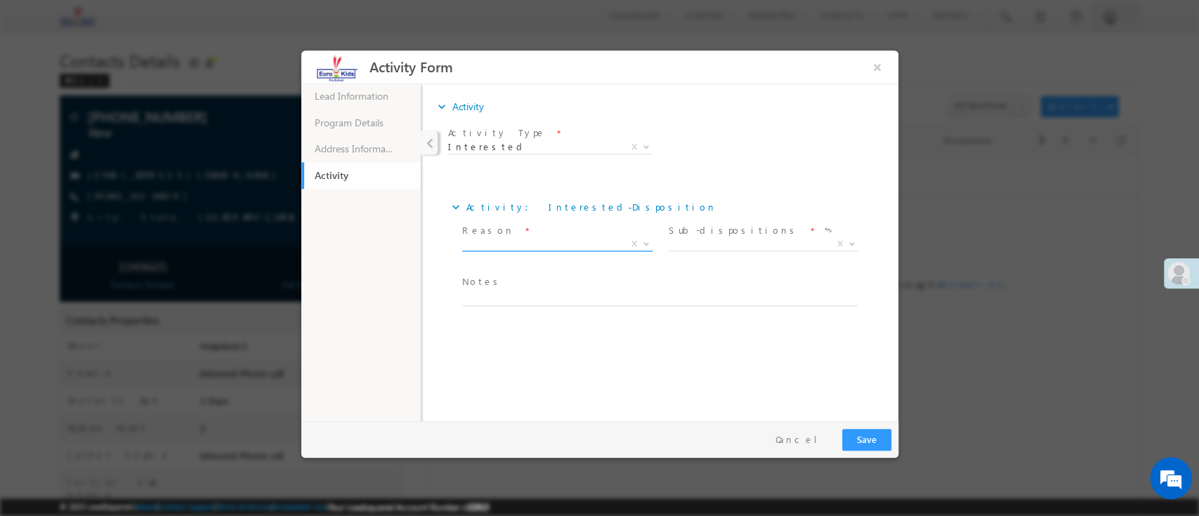
click at [521, 249] on span "Qualified Qualified- Language Barrier X" at bounding box center [562, 246] width 201 height 17
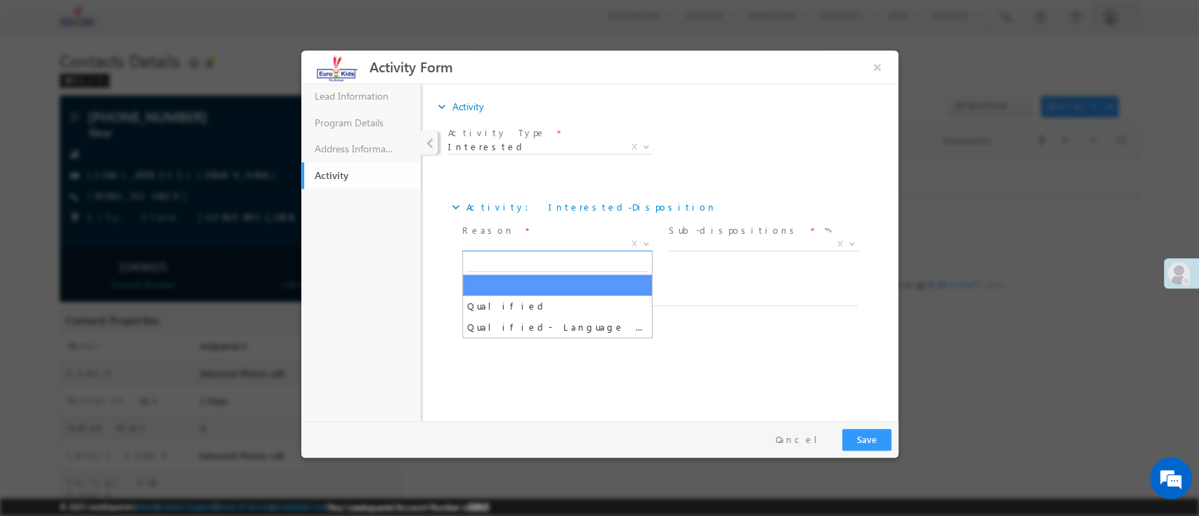
click at [529, 246] on span "X" at bounding box center [557, 244] width 190 height 14
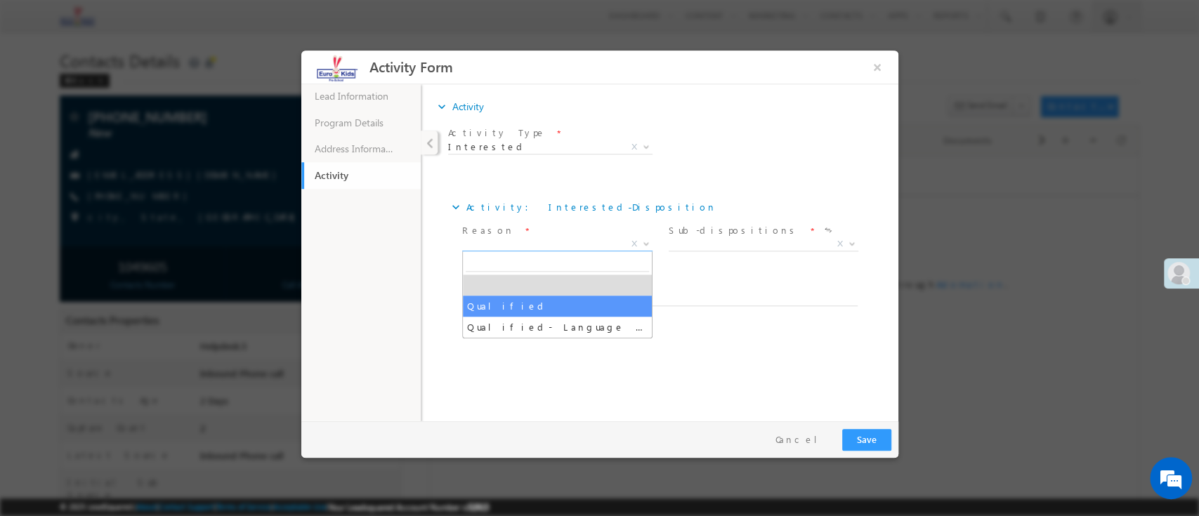
select select "Qualified"
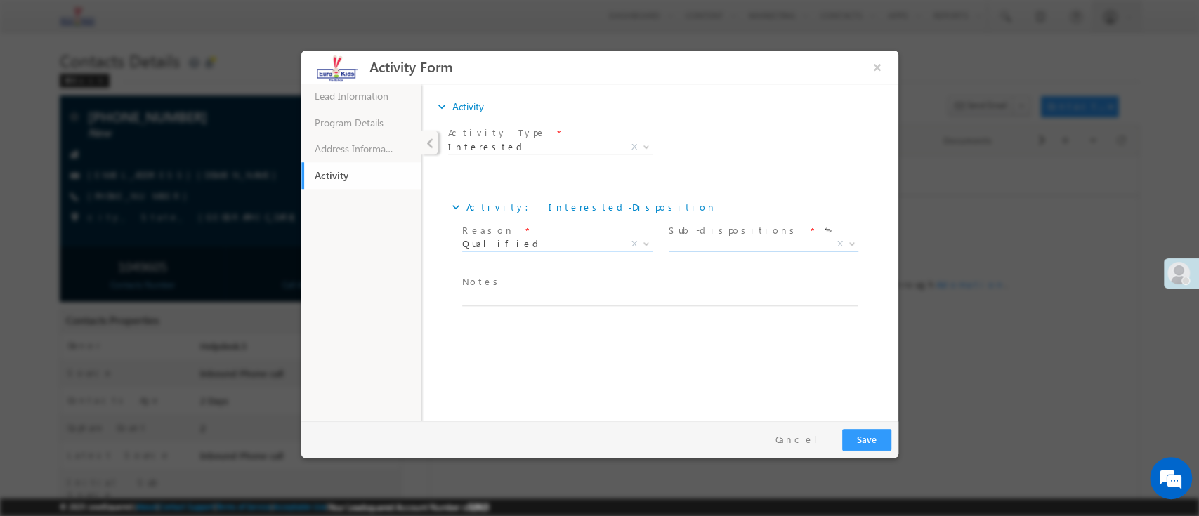
click at [771, 239] on span "X" at bounding box center [763, 244] width 190 height 14
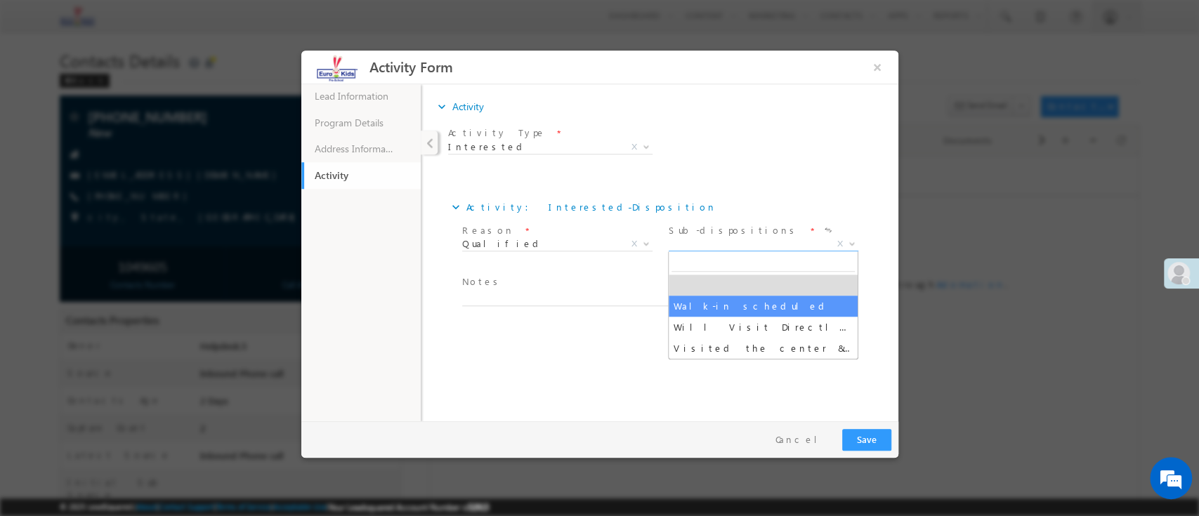
select select "Walk-in scheduled"
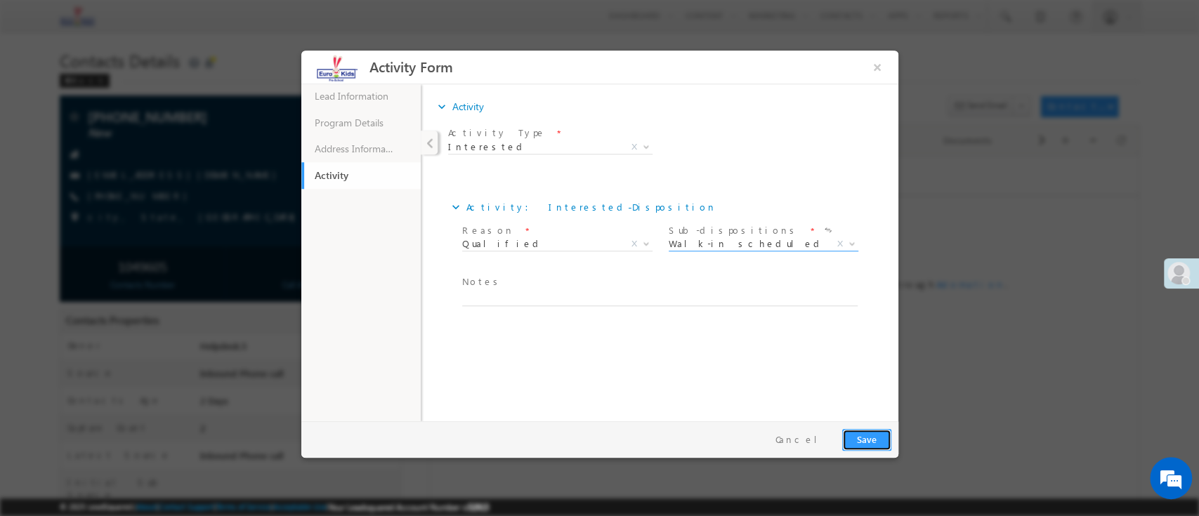
click at [853, 439] on button "Save" at bounding box center [866, 440] width 49 height 22
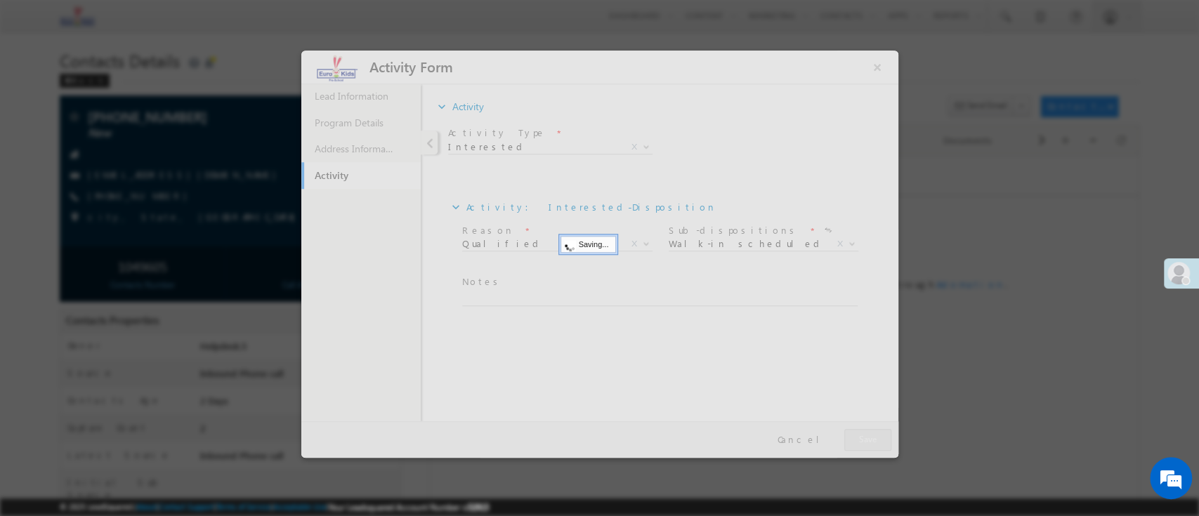
click at [1006, 433] on div at bounding box center [599, 258] width 1199 height 516
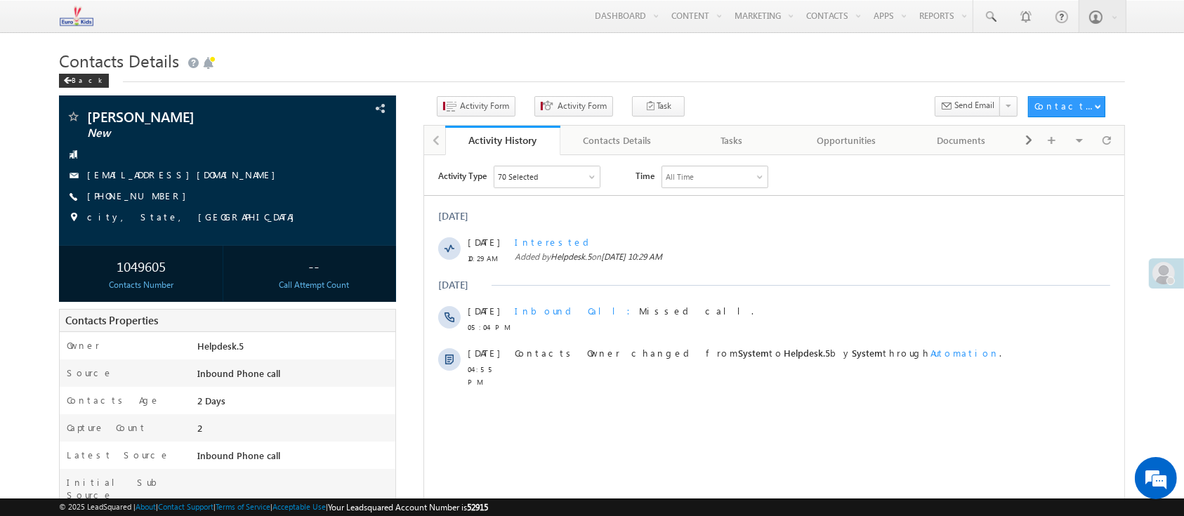
click at [811, 54] on h1 "Contacts Details" at bounding box center [592, 59] width 1066 height 27
